Goal: Navigation & Orientation: Find specific page/section

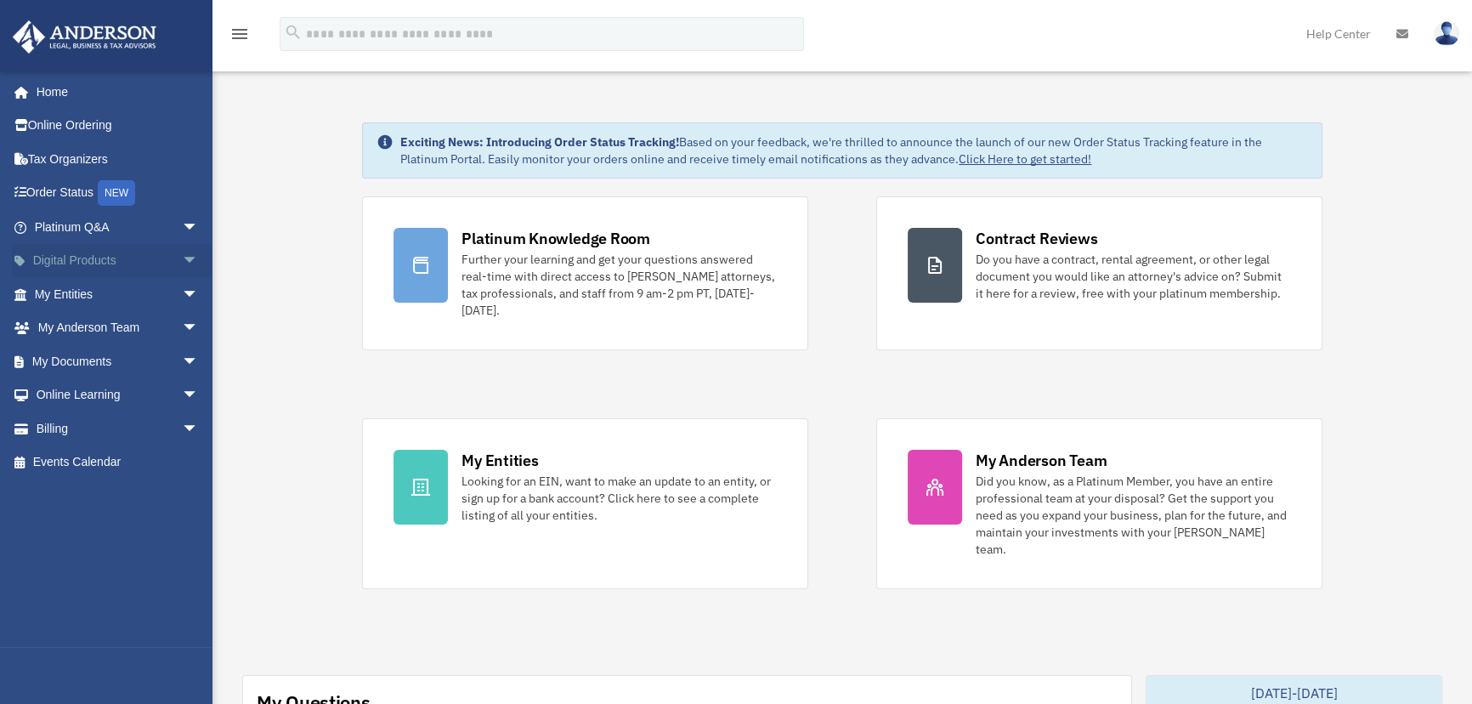
click at [182, 258] on span "arrow_drop_down" at bounding box center [199, 261] width 34 height 35
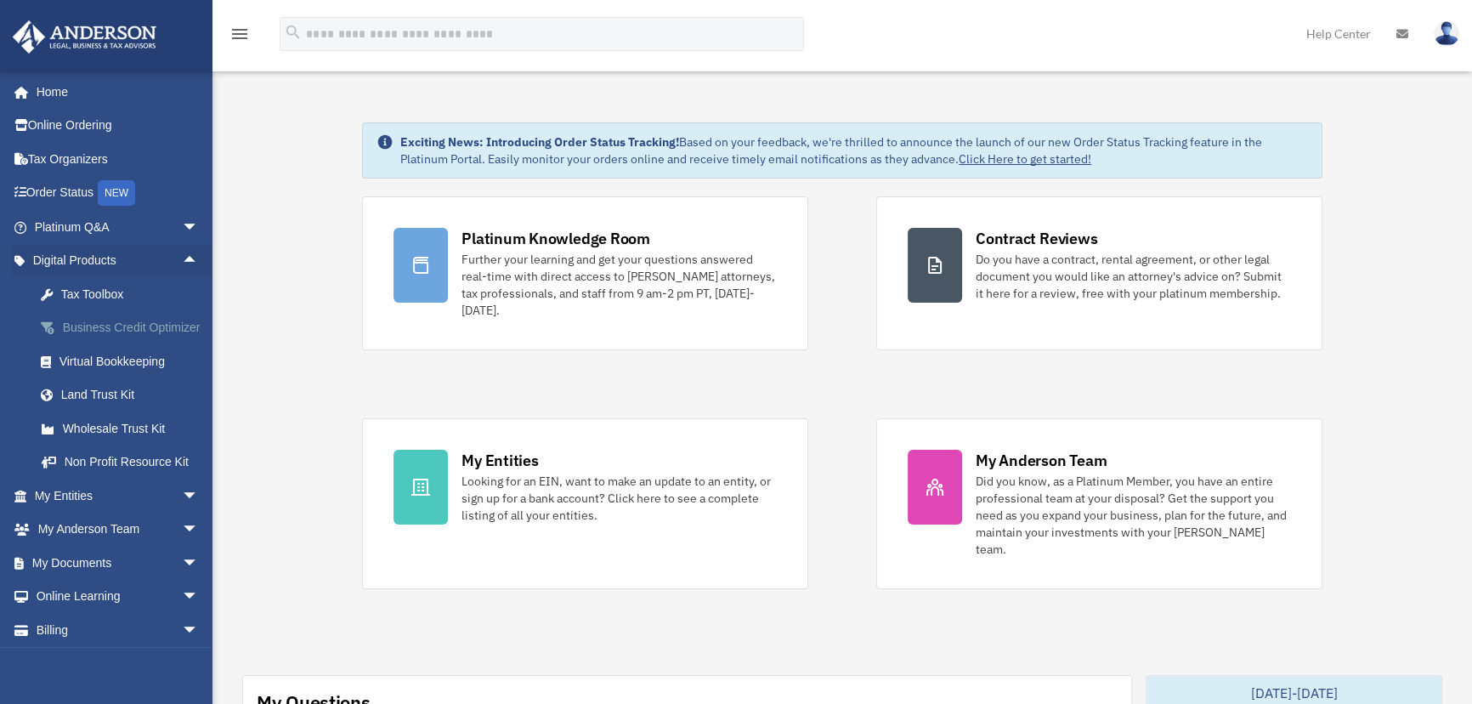
click at [77, 334] on div "Business Credit Optimizer" at bounding box center [131, 327] width 144 height 21
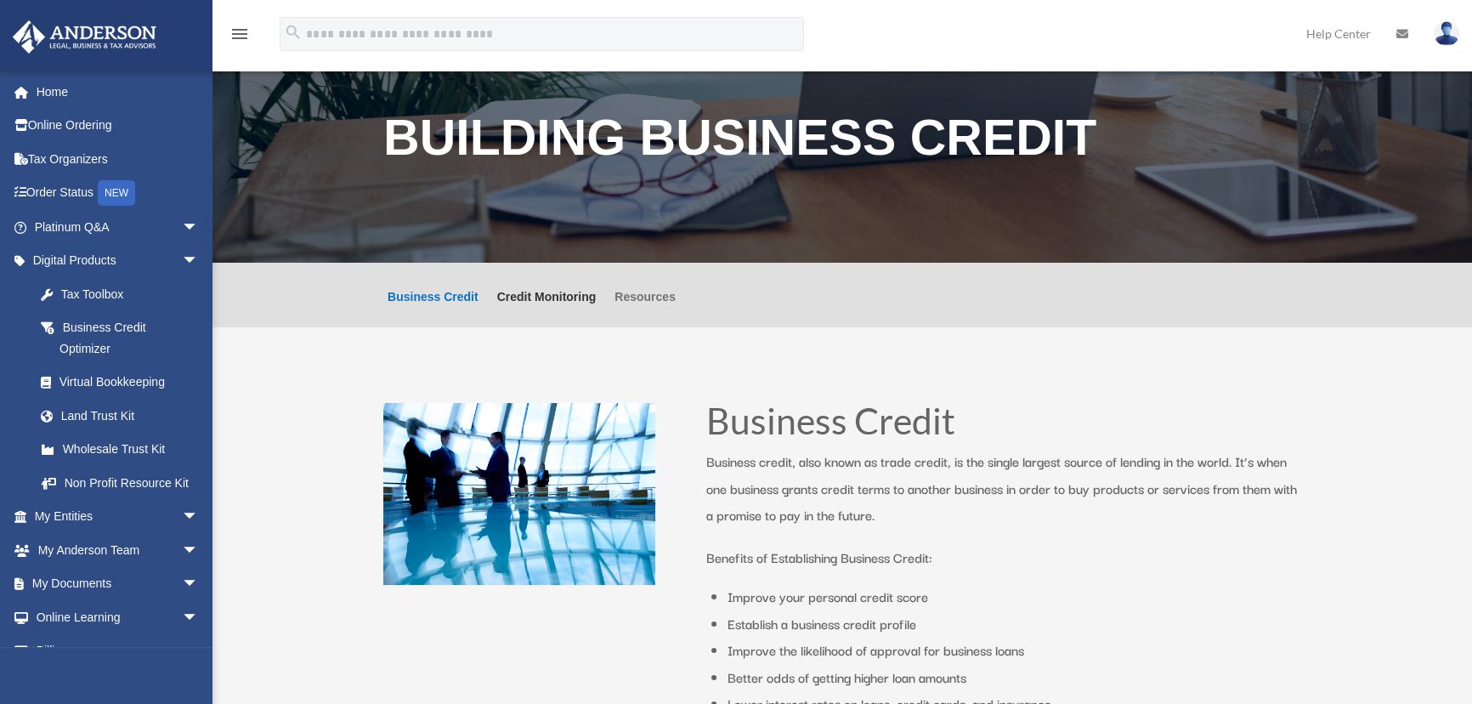
click at [632, 303] on link "Resources" at bounding box center [644, 309] width 61 height 37
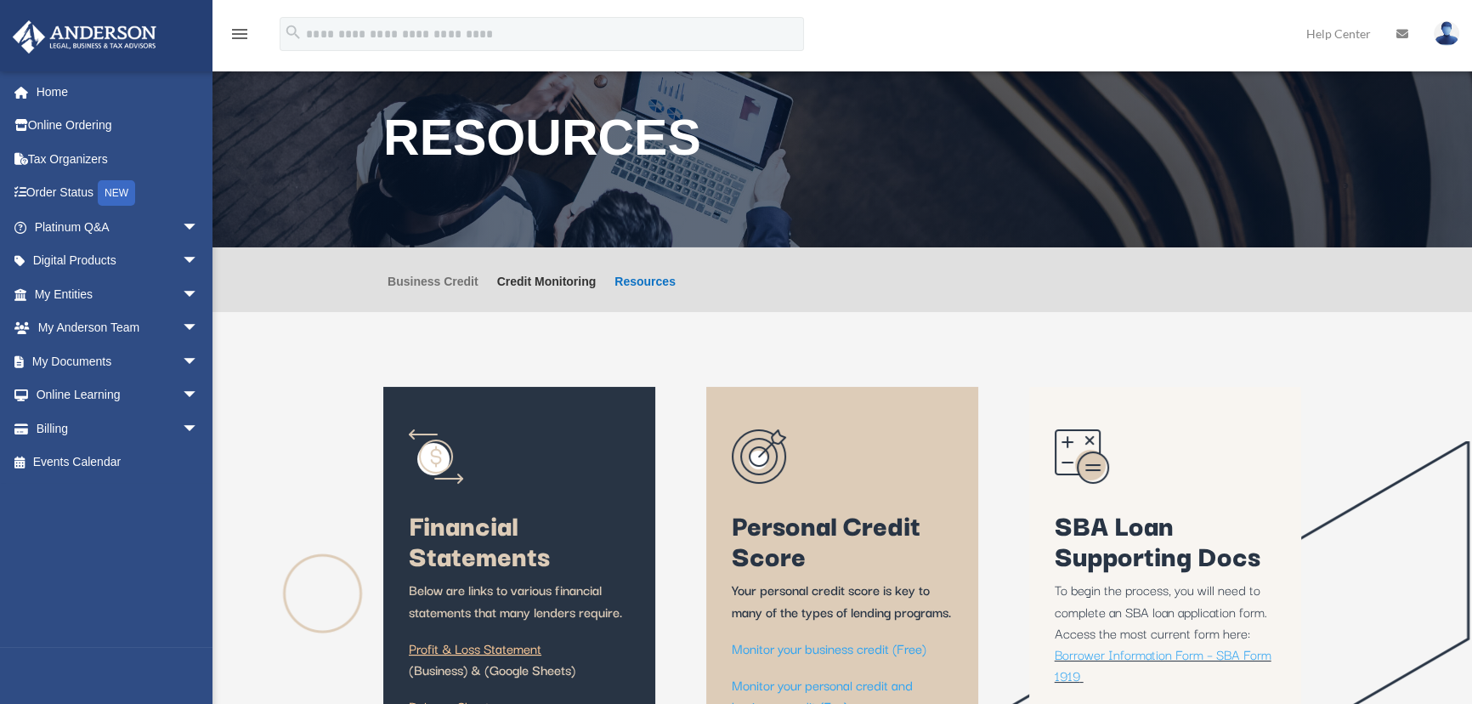
click at [387, 283] on link "Business Credit" at bounding box center [432, 293] width 91 height 37
click at [182, 256] on span "arrow_drop_down" at bounding box center [199, 261] width 34 height 35
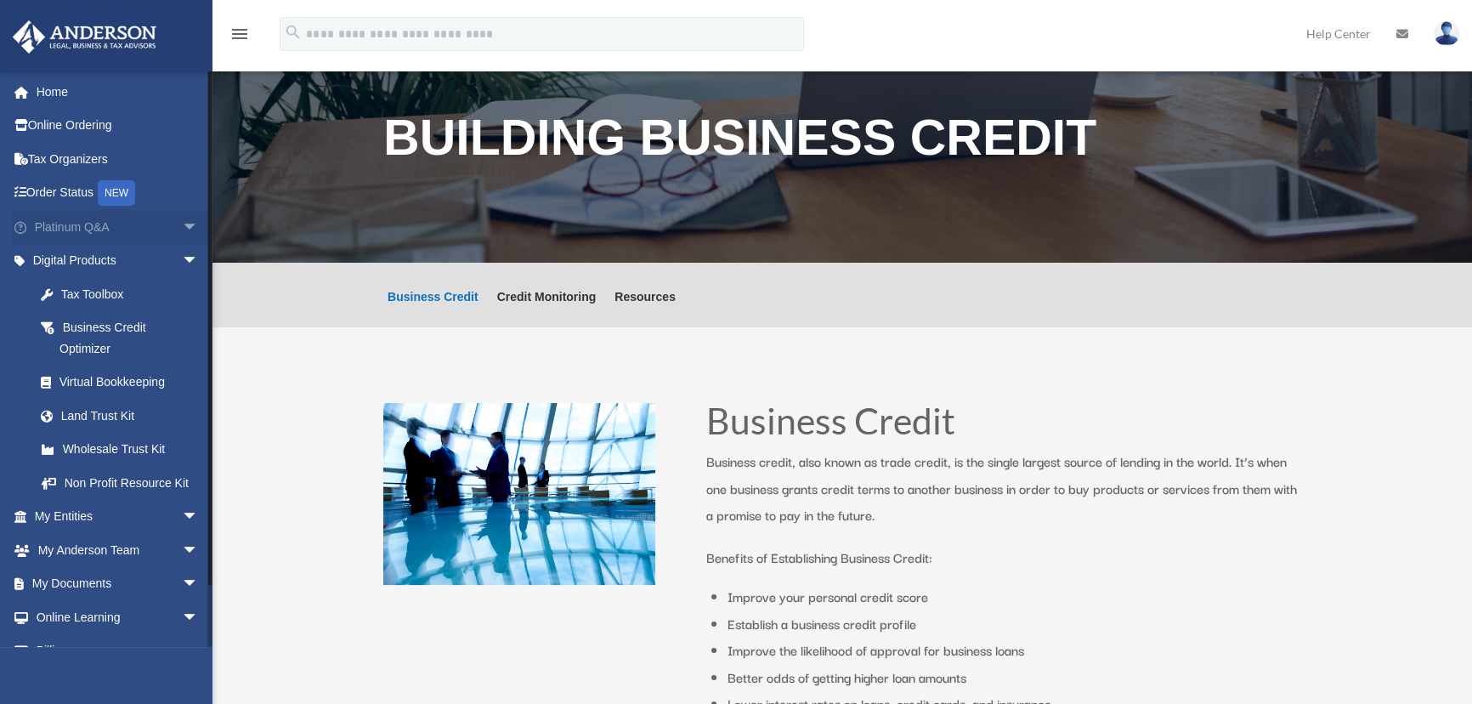
click at [182, 223] on span "arrow_drop_down" at bounding box center [199, 227] width 34 height 35
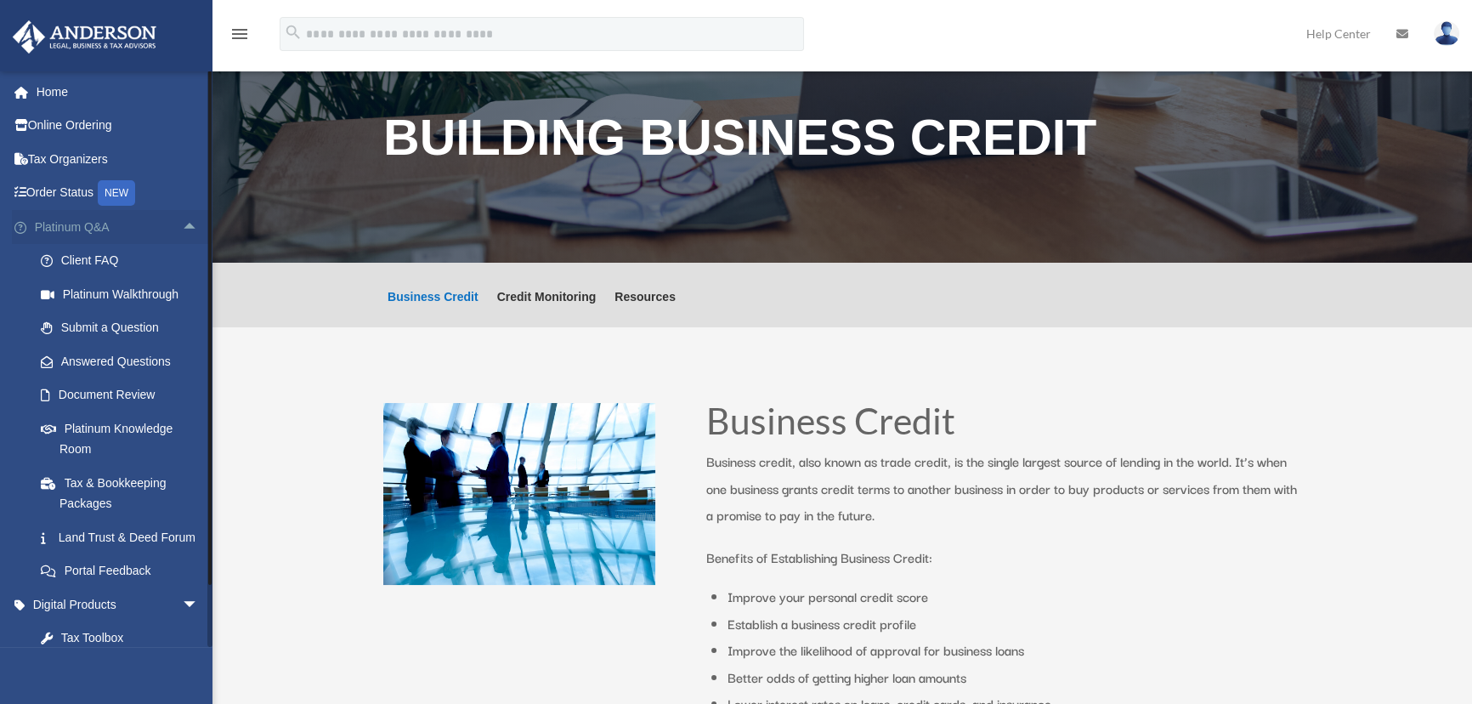
click at [182, 224] on span "arrow_drop_up" at bounding box center [199, 227] width 34 height 35
